Goal: Task Accomplishment & Management: Use online tool/utility

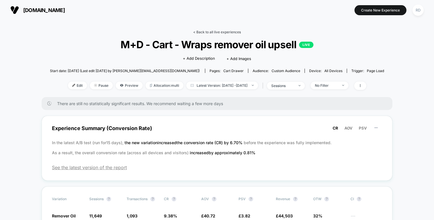
click at [200, 30] on link "< Back to all live experiences" at bounding box center [217, 32] width 48 height 4
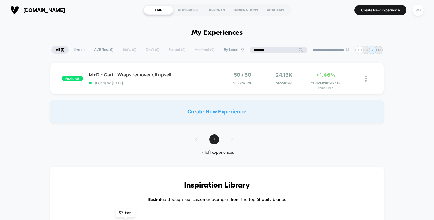
drag, startPoint x: 279, startPoint y: 50, endPoint x: 245, endPoint y: 47, distance: 34.3
click at [245, 47] on div "**********" at bounding box center [216, 50] width 331 height 8
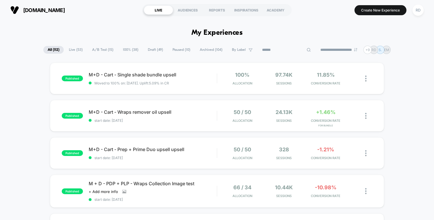
click at [175, 50] on span "Paused ( 10 )" at bounding box center [181, 50] width 26 height 8
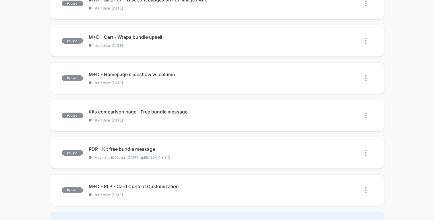
scroll to position [247, 0]
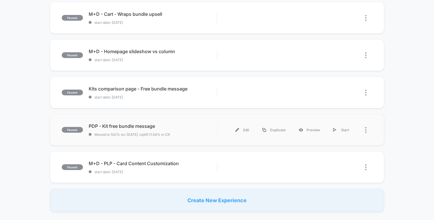
click at [369, 131] on div at bounding box center [368, 129] width 7 height 13
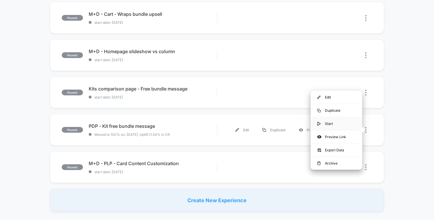
click at [345, 127] on div "Start" at bounding box center [337, 123] width 52 height 13
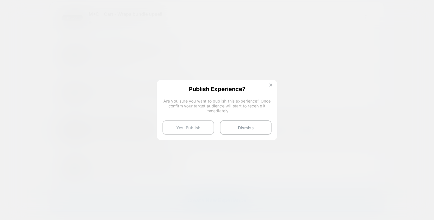
click at [186, 128] on button "Yes, Publish" at bounding box center [189, 127] width 52 height 14
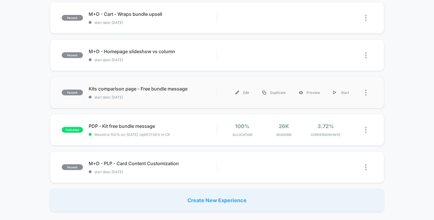
click at [364, 94] on div at bounding box center [364, 92] width 17 height 13
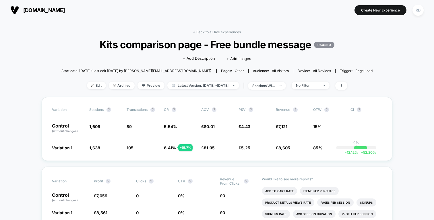
click at [208, 31] on link "< Back to all live experiences" at bounding box center [217, 32] width 48 height 4
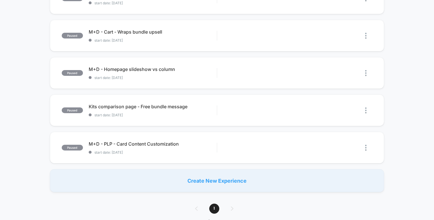
scroll to position [224, 0]
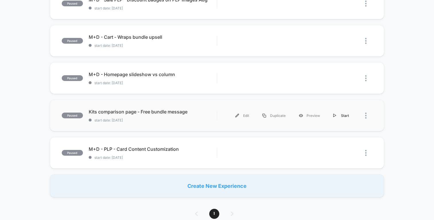
click at [342, 115] on div "Start" at bounding box center [341, 115] width 29 height 13
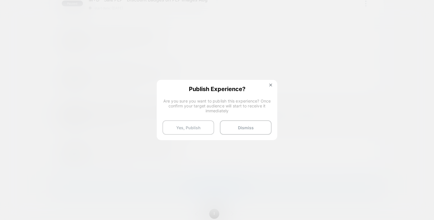
click at [197, 129] on button "Yes, Publish" at bounding box center [189, 127] width 52 height 14
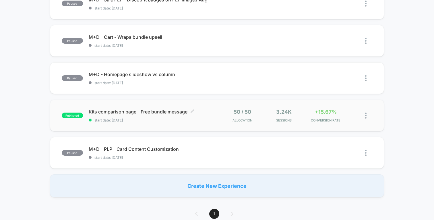
click at [160, 113] on span "Kits comparison page - Free bundle message Click to edit experience details" at bounding box center [153, 112] width 128 height 6
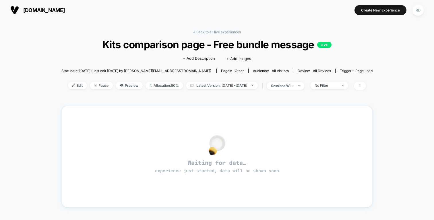
click at [220, 35] on div "< Back to all live experiences Kits comparison page - Free bundle message LIVE …" at bounding box center [216, 63] width 311 height 67
click at [216, 33] on link "< Back to all live experiences" at bounding box center [217, 32] width 48 height 4
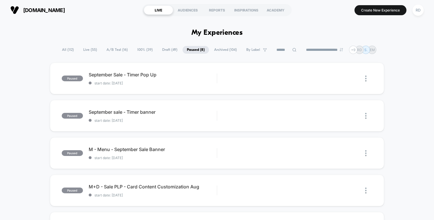
click at [67, 50] on span "All ( 112 )" at bounding box center [68, 50] width 20 height 8
